Goal: Entertainment & Leisure: Consume media (video, audio)

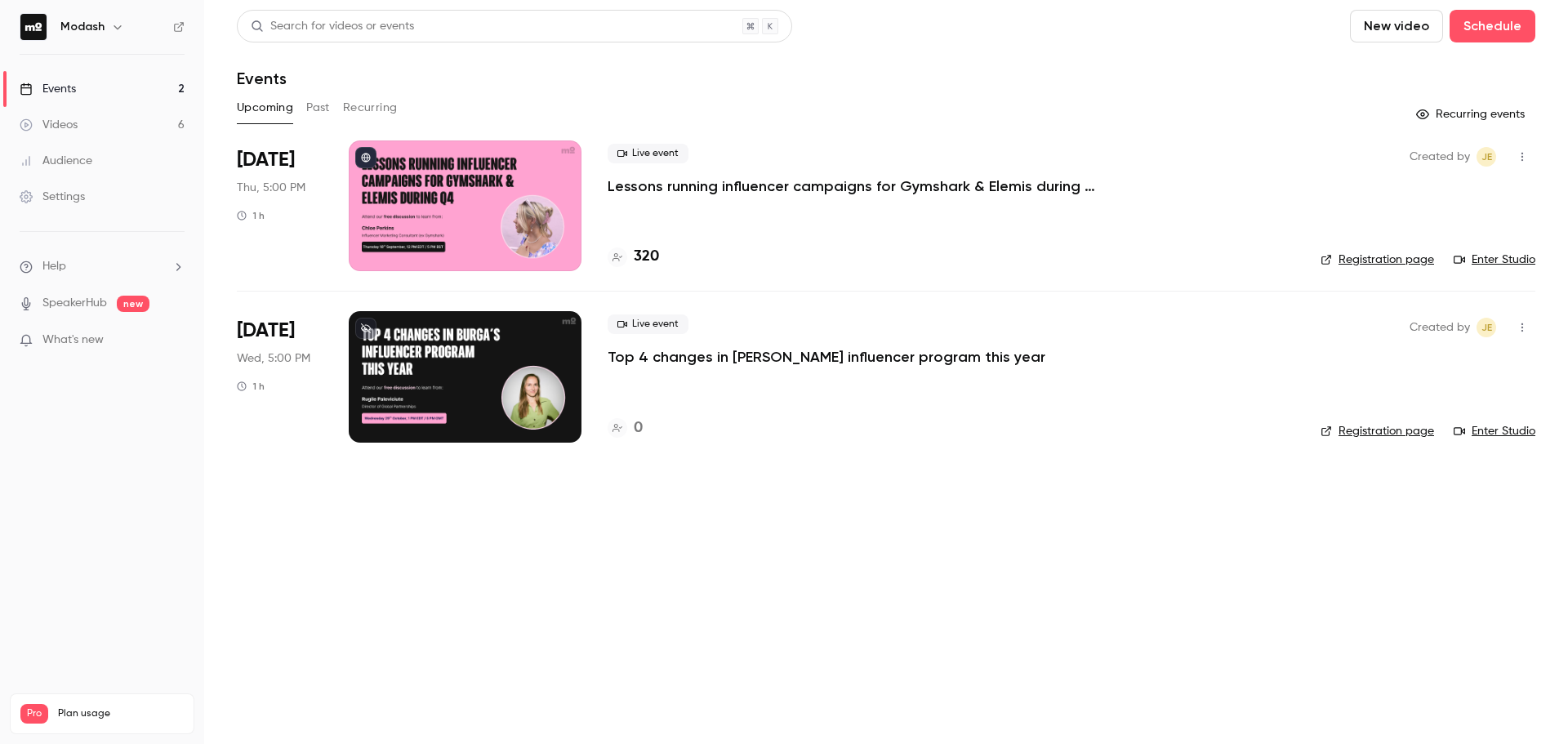
click at [650, 191] on p "Lessons running influencer campaigns for Gymshark & Elemis during Q4" at bounding box center [853, 185] width 490 height 19
click at [119, 122] on link "Videos 6" at bounding box center [102, 124] width 204 height 36
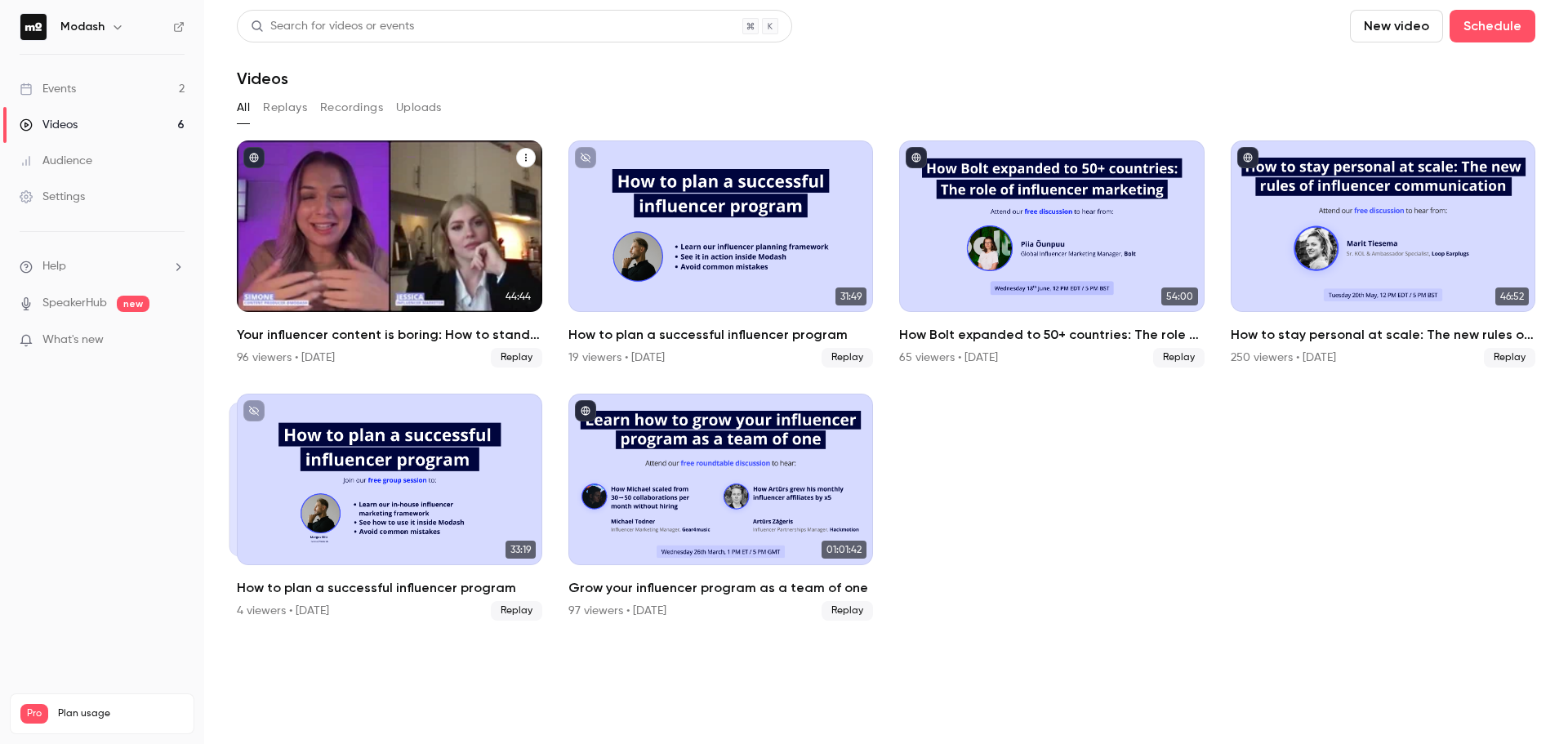
click at [394, 215] on div "Your influencer content is boring: How to stand out this Black Friday" at bounding box center [389, 226] width 306 height 172
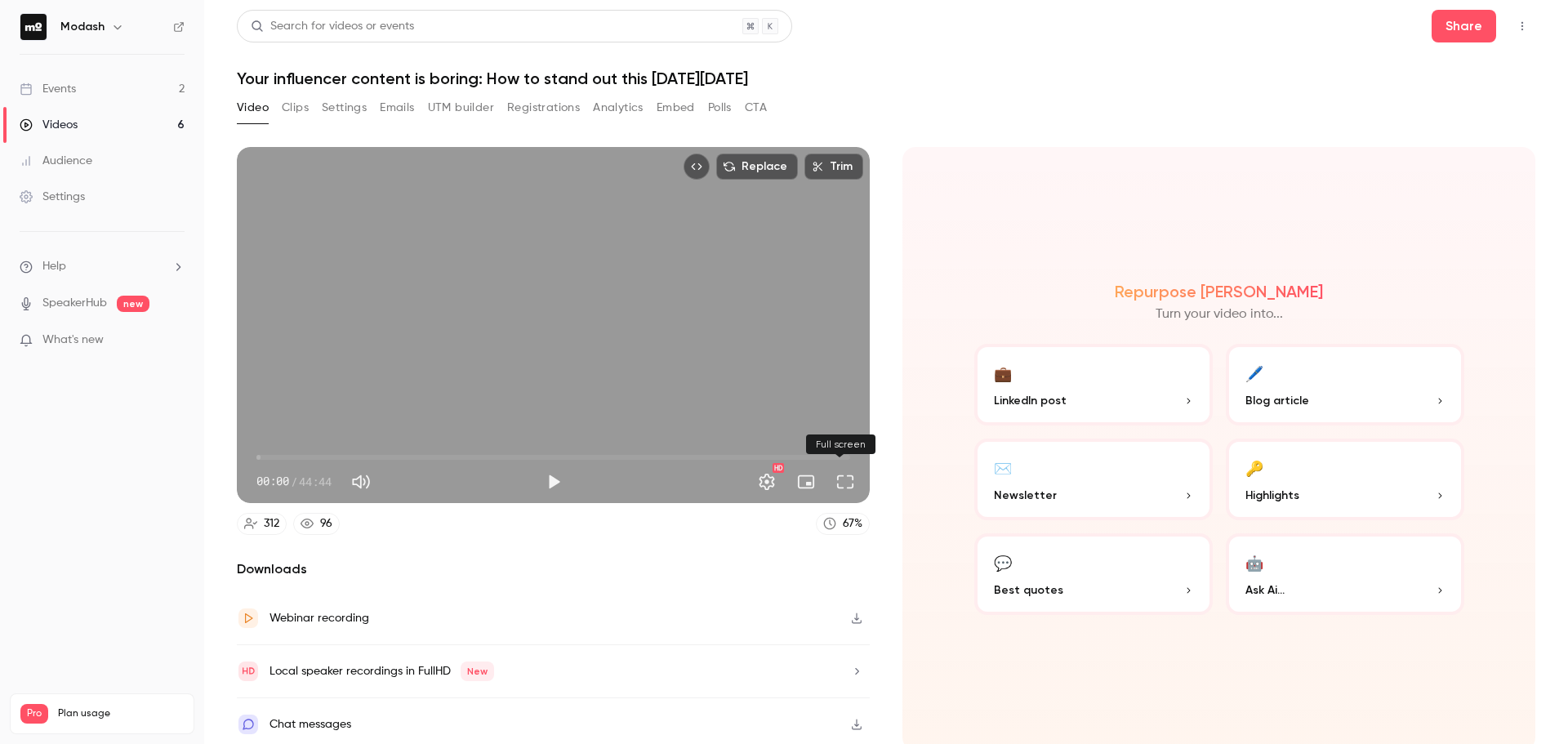
click at [845, 476] on button "Full screen" at bounding box center [845, 482] width 33 height 33
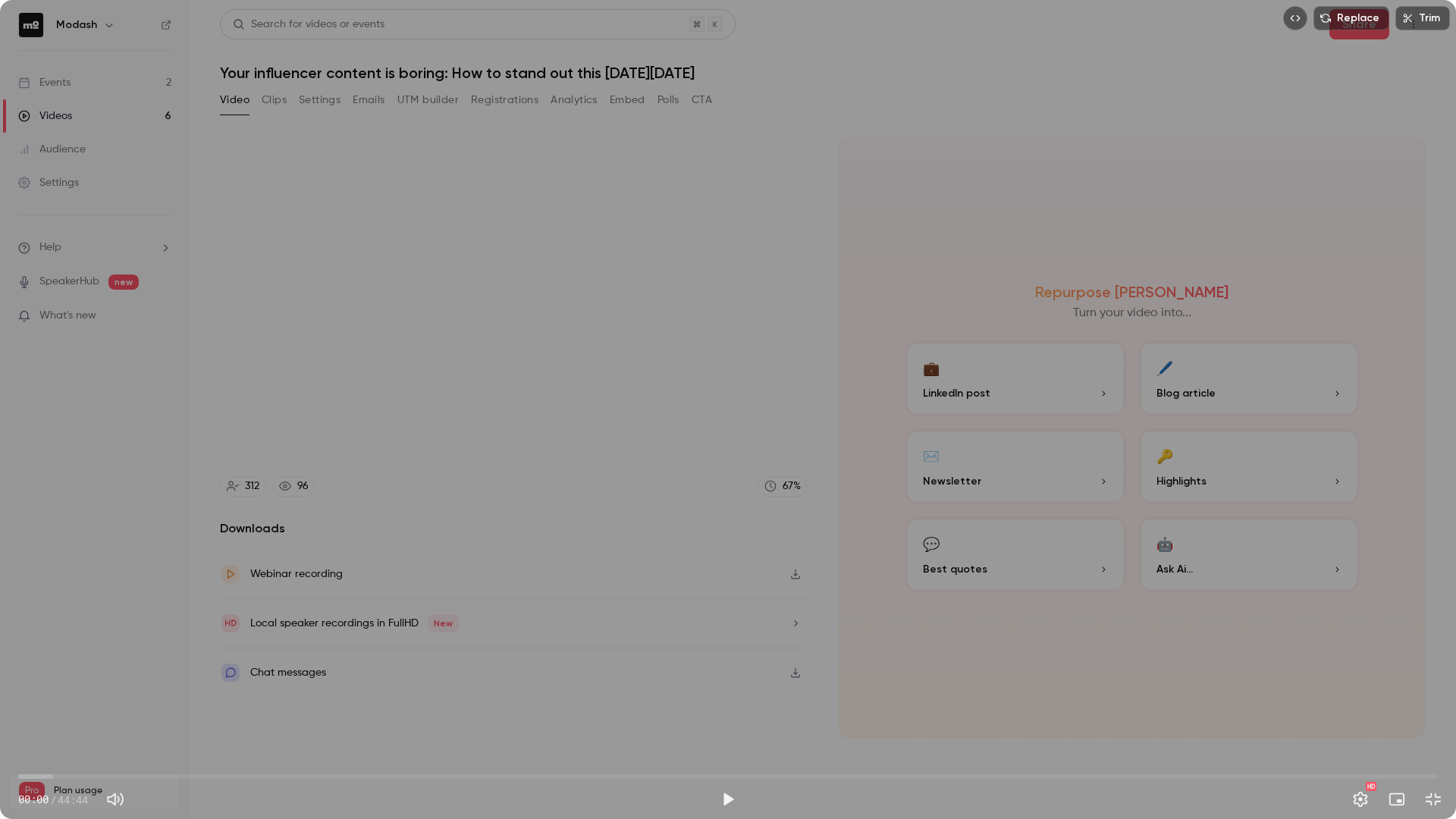
drag, startPoint x: 112, startPoint y: 771, endPoint x: 121, endPoint y: 772, distance: 9.1
click at [112, 690] on span "00:00" at bounding box center [728, 776] width 1420 height 24
click at [730, 690] on button "Play" at bounding box center [728, 799] width 31 height 31
click at [142, 690] on span "03:55" at bounding box center [728, 776] width 1420 height 24
click at [184, 690] on span "04:06" at bounding box center [728, 776] width 1420 height 24
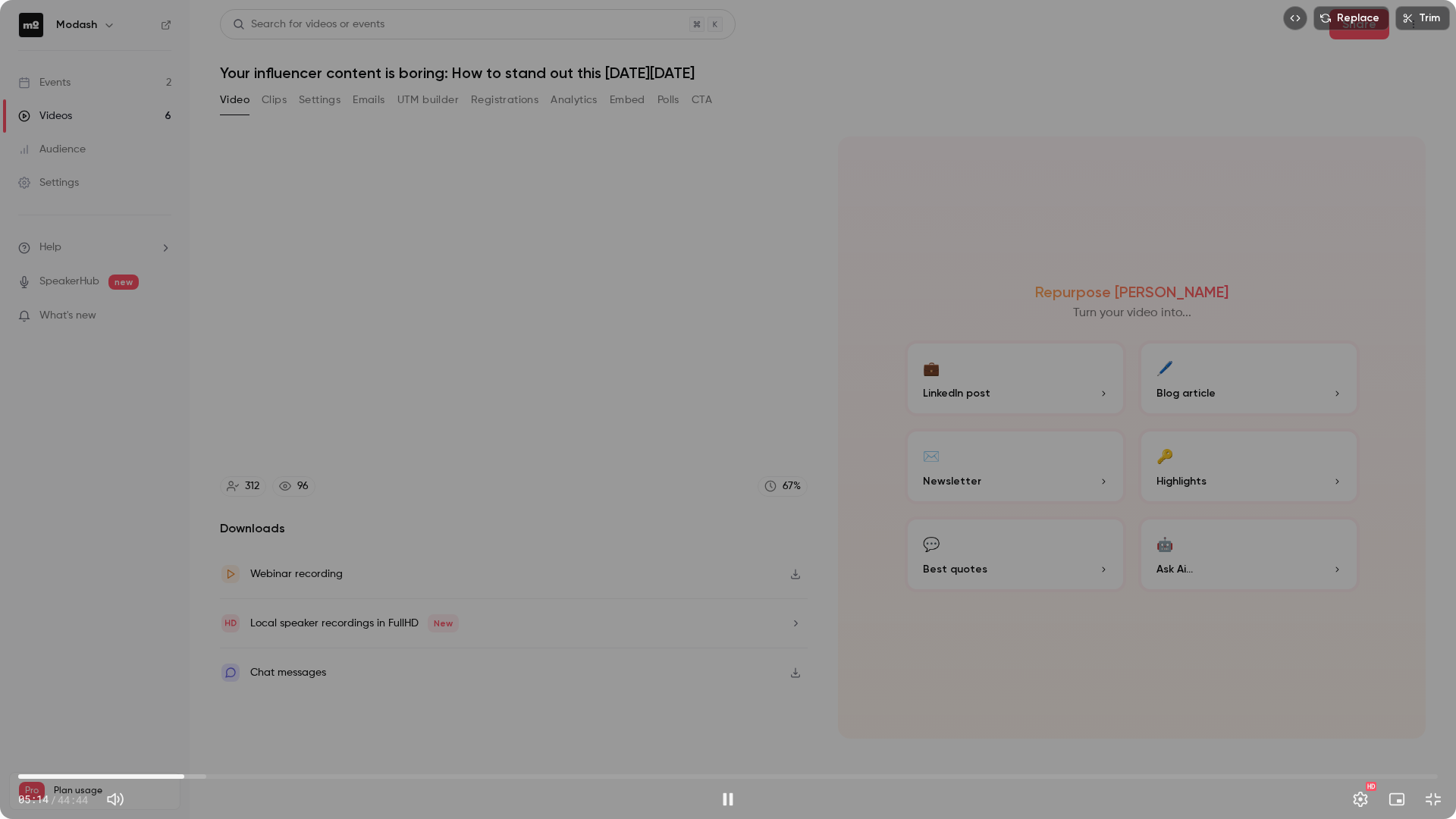
click at [205, 690] on span "05:14" at bounding box center [728, 776] width 1420 height 24
click at [244, 690] on span "07:05" at bounding box center [728, 776] width 1420 height 24
click at [271, 690] on span "07:59" at bounding box center [728, 776] width 1420 height 24
click at [315, 690] on span "09:22" at bounding box center [728, 776] width 1420 height 24
click at [370, 690] on span "10:00" at bounding box center [728, 776] width 1420 height 24
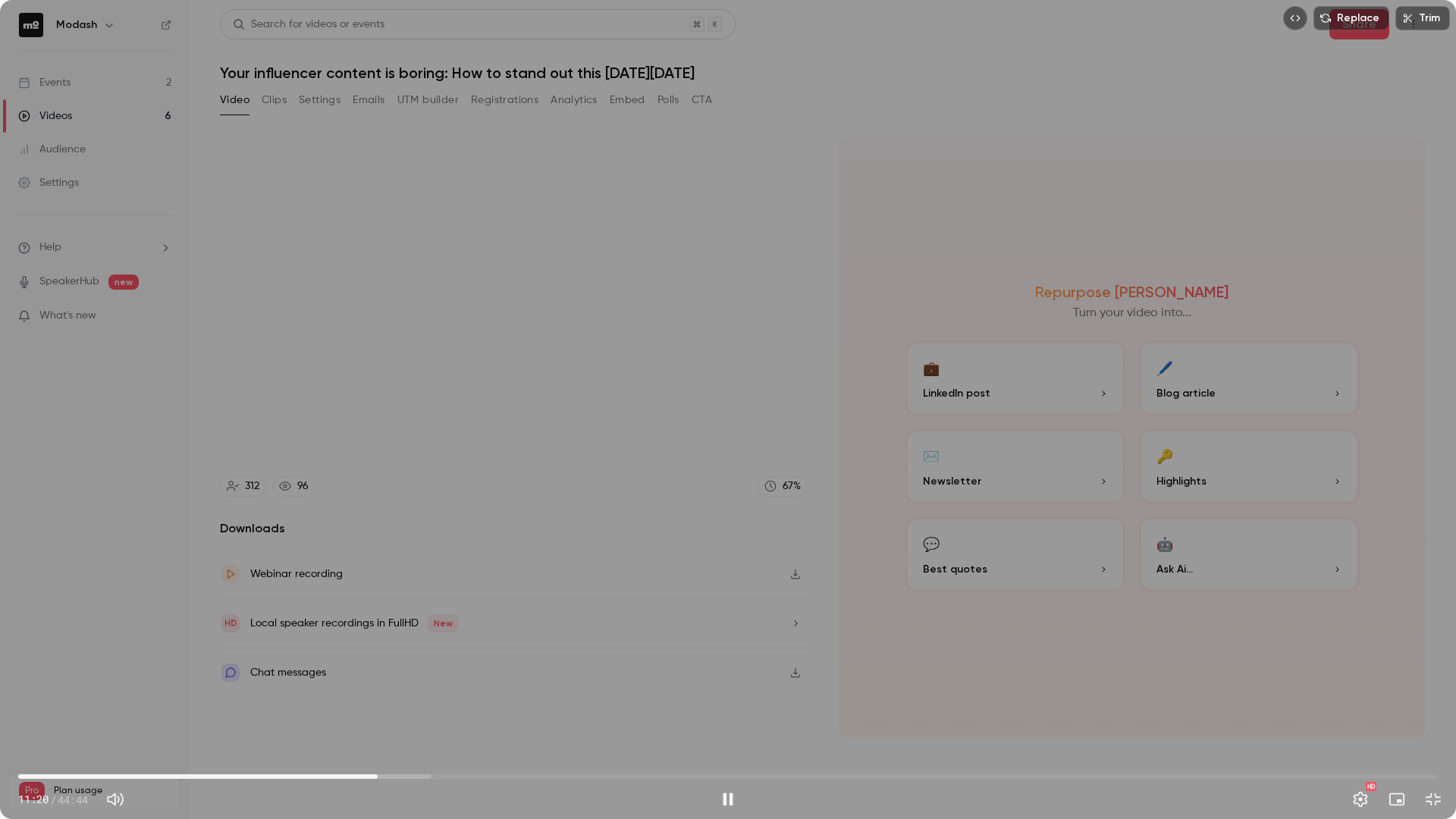
click at [420, 690] on span "11:20" at bounding box center [728, 776] width 1420 height 24
click at [447, 690] on span "12:42" at bounding box center [728, 776] width 1420 height 24
click at [478, 690] on span "13:32" at bounding box center [728, 776] width 1420 height 24
click at [524, 690] on span "15:52" at bounding box center [728, 776] width 1420 height 24
click at [562, 690] on span "17:08" at bounding box center [728, 776] width 1420 height 24
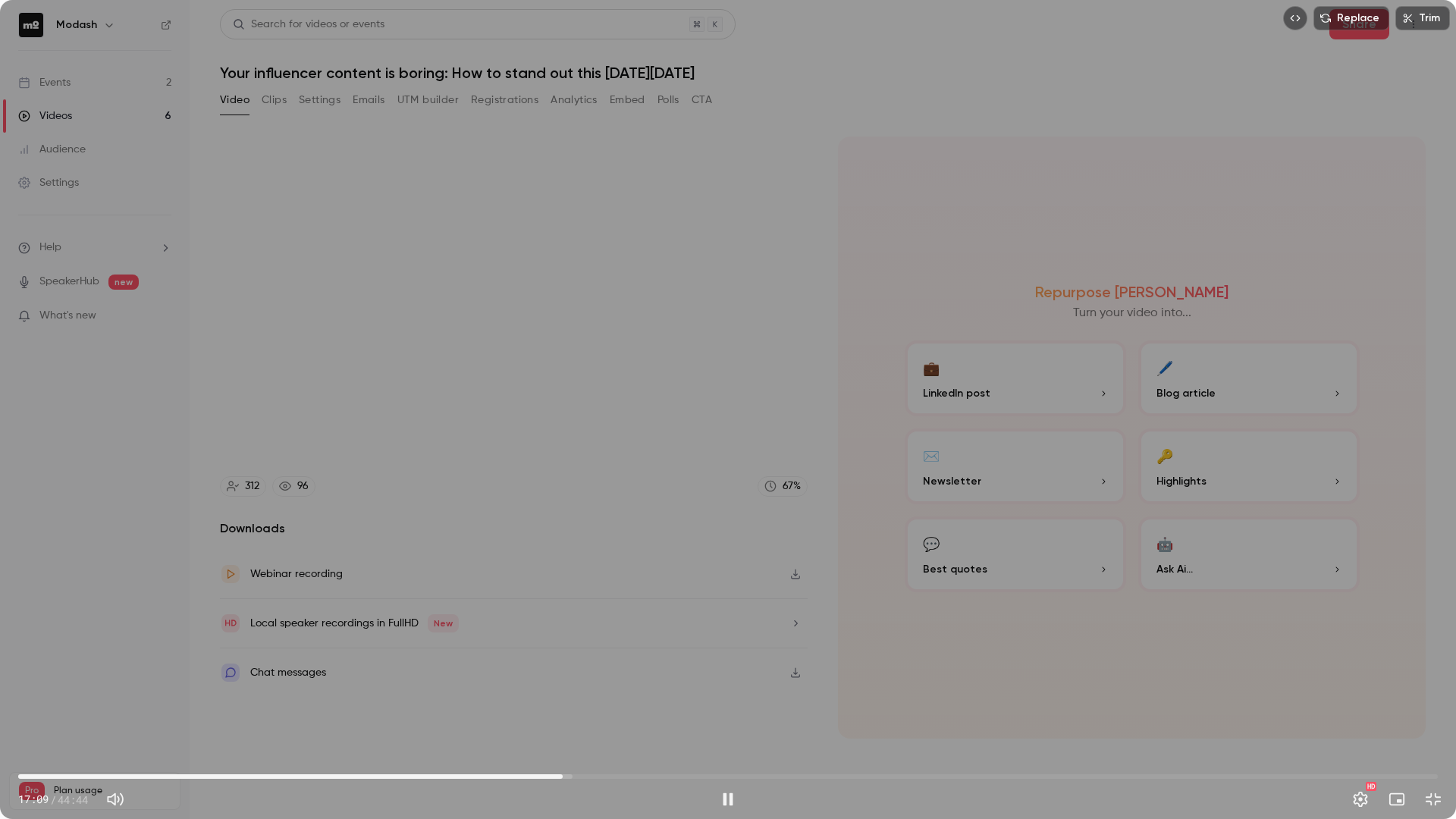
click at [623, 690] on span "17:09" at bounding box center [728, 776] width 1420 height 24
click at [713, 690] on span "21:53" at bounding box center [728, 776] width 1420 height 24
drag, startPoint x: 700, startPoint y: 771, endPoint x: 625, endPoint y: 771, distance: 75.0
click at [625, 690] on span "19:07" at bounding box center [728, 776] width 1420 height 24
drag, startPoint x: 625, startPoint y: 771, endPoint x: 575, endPoint y: 776, distance: 50.2
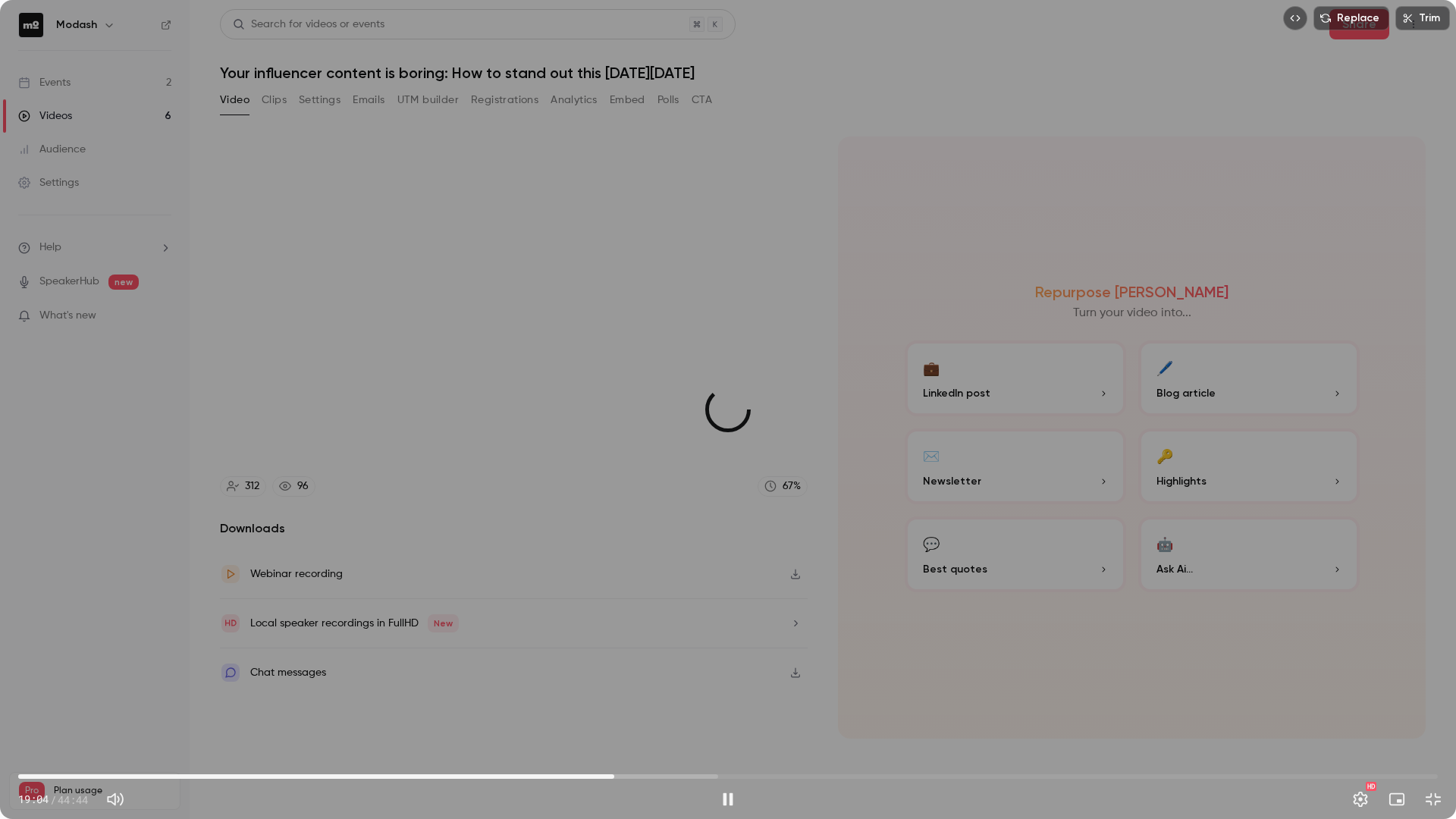
click at [612, 690] on span "18:47" at bounding box center [614, 777] width 5 height 5
drag, startPoint x: 634, startPoint y: 777, endPoint x: 851, endPoint y: 776, distance: 217.0
click at [850, 690] on span "24:40" at bounding box center [728, 776] width 1420 height 24
drag, startPoint x: 876, startPoint y: 774, endPoint x: 958, endPoint y: 774, distance: 82.0
click at [884, 690] on span "27:02" at bounding box center [728, 776] width 1420 height 24
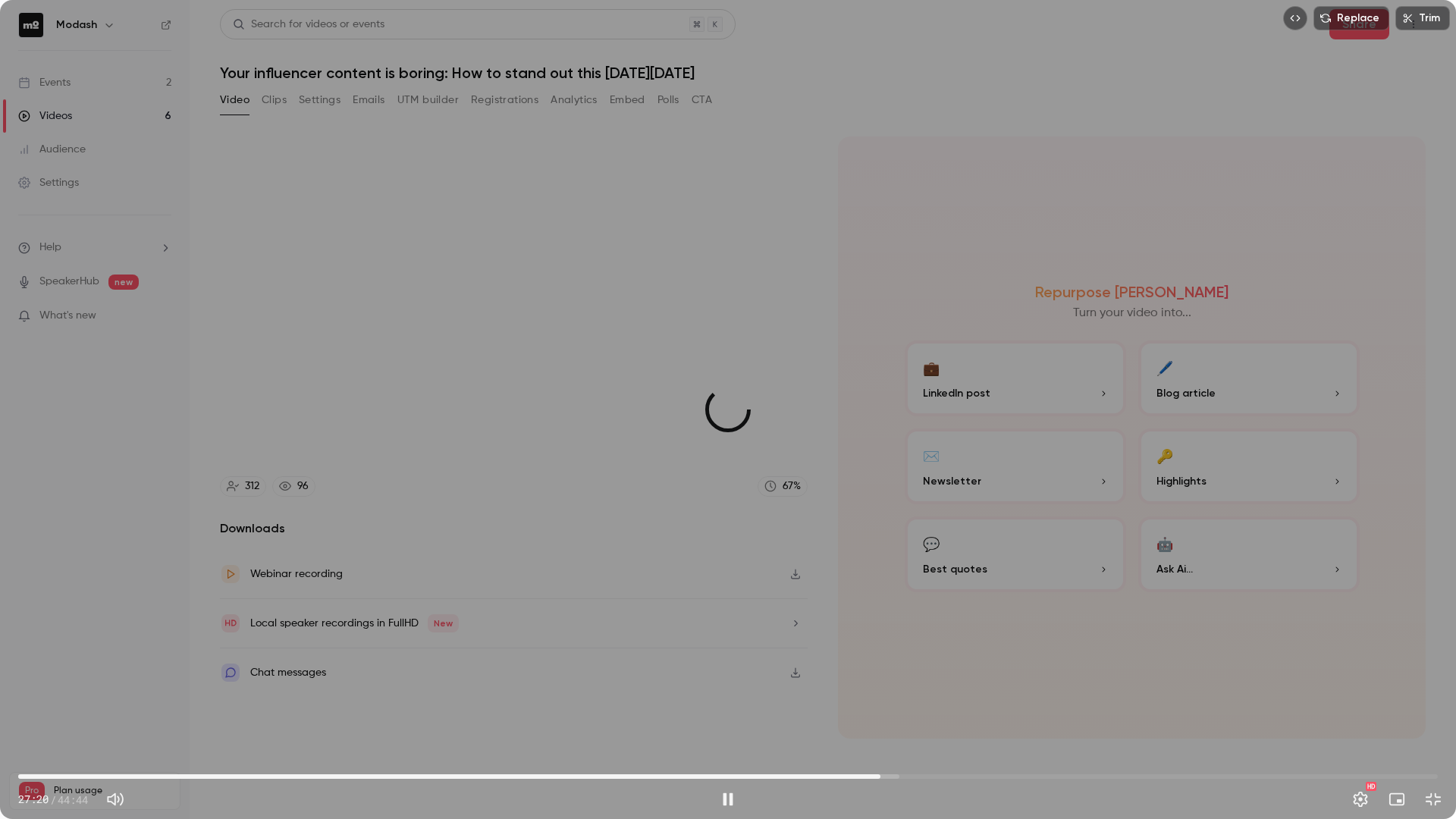
click at [881, 690] on span "27:10" at bounding box center [881, 777] width 5 height 5
click at [1184, 666] on div "Replace Trim 28:01 28:01 / 44:44 HD" at bounding box center [728, 410] width 1456 height 819
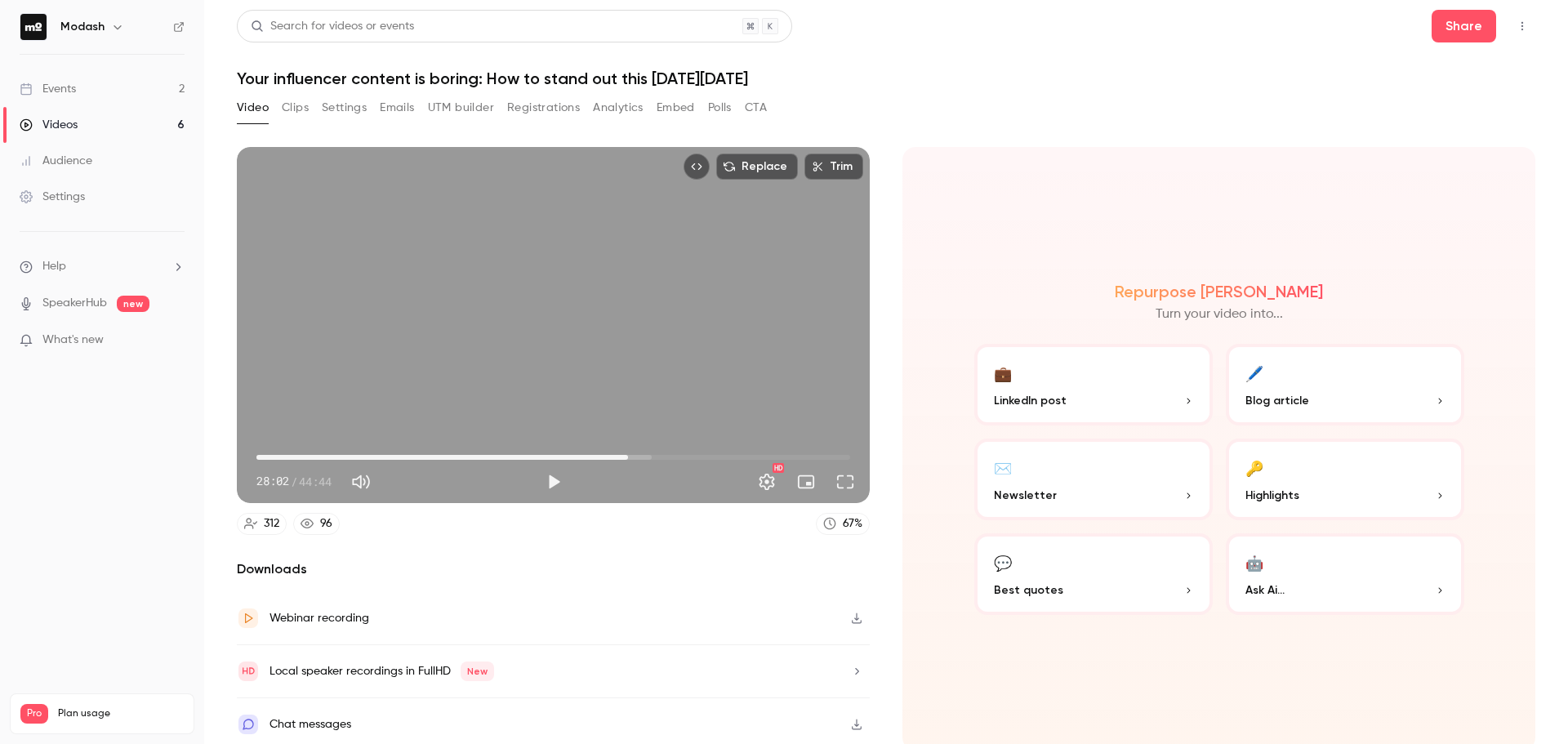
click at [676, 310] on div "Replace Trim 28:02 28:02 / 44:44 HD" at bounding box center [554, 325] width 633 height 356
click at [634, 455] on span "28:36" at bounding box center [637, 457] width 5 height 5
click at [654, 451] on span "28:36" at bounding box center [553, 457] width 594 height 26
click at [689, 450] on span "32:57" at bounding box center [553, 457] width 594 height 26
click at [727, 358] on div "Replace Trim 32:57 32:57 / 44:44 HD" at bounding box center [554, 325] width 633 height 356
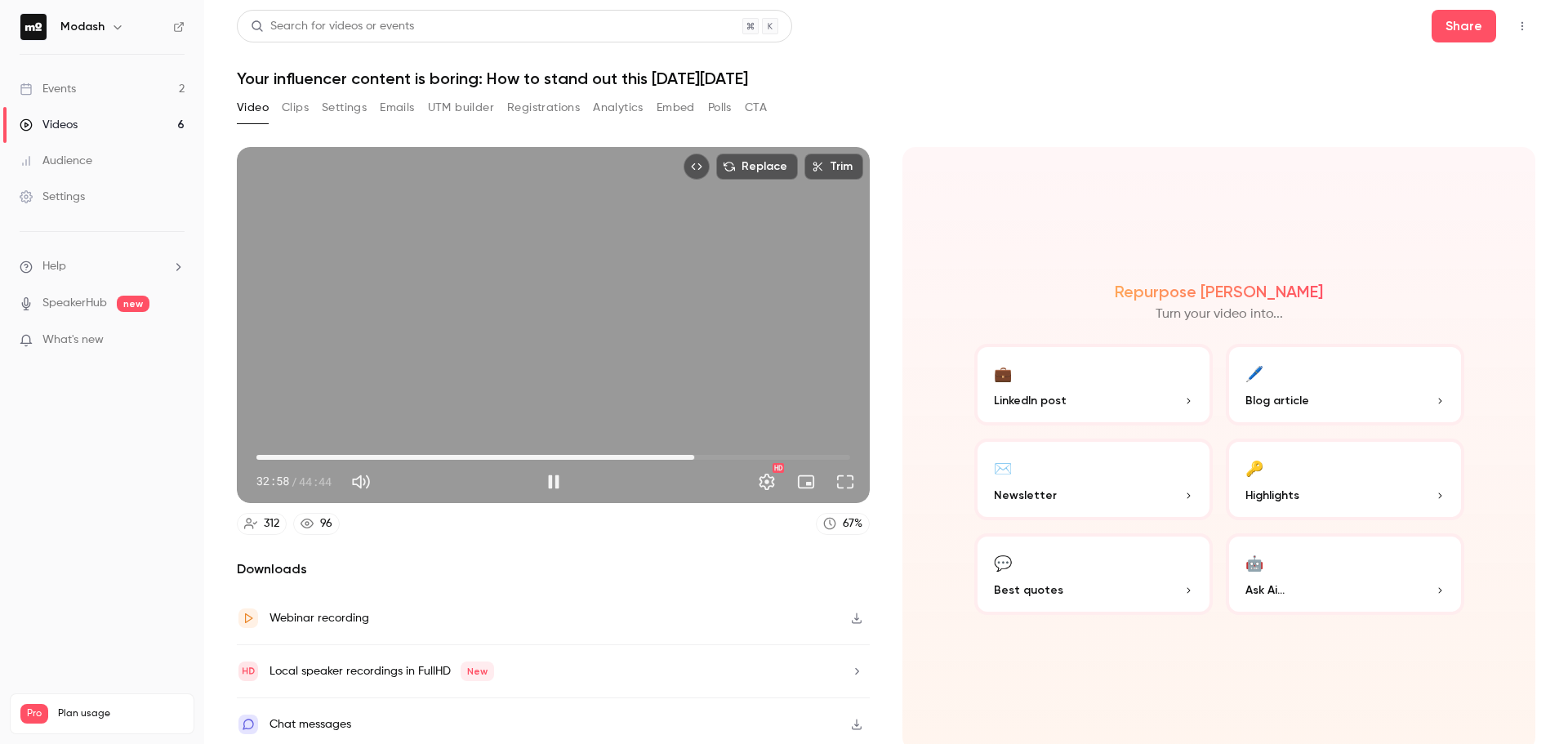
type input "******"
